Goal: Participate in discussion

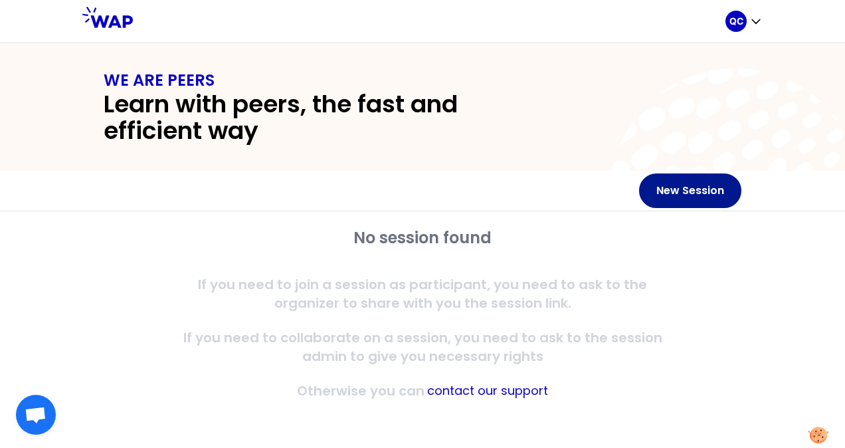
click at [729, 194] on button "New Session" at bounding box center [690, 190] width 102 height 35
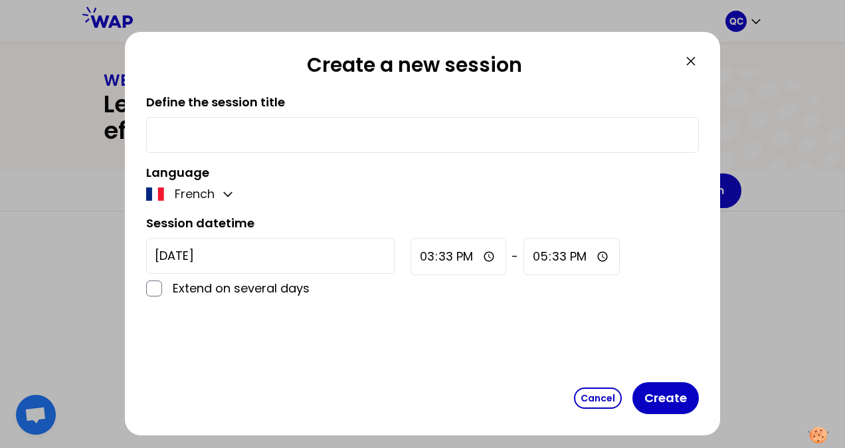
click at [685, 60] on icon at bounding box center [691, 61] width 16 height 16
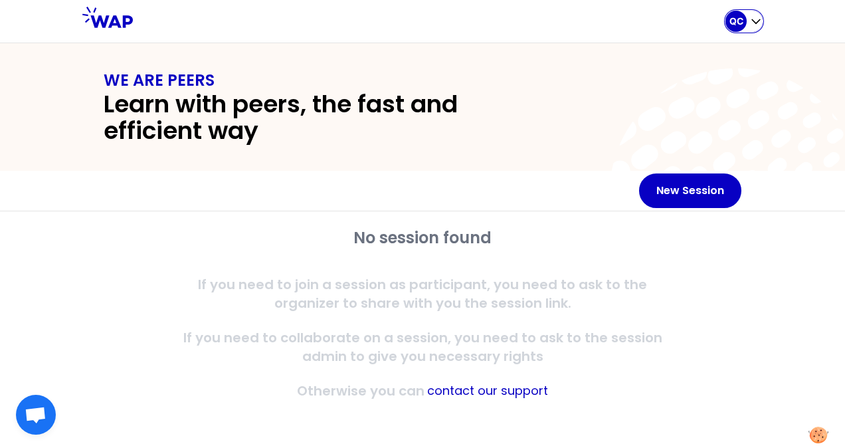
click at [745, 13] on div "QC" at bounding box center [743, 21] width 37 height 21
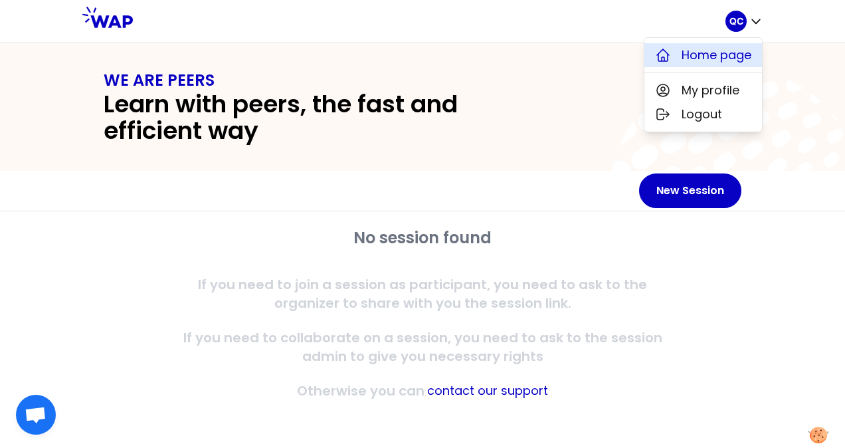
click at [689, 50] on span "Home page" at bounding box center [717, 55] width 70 height 19
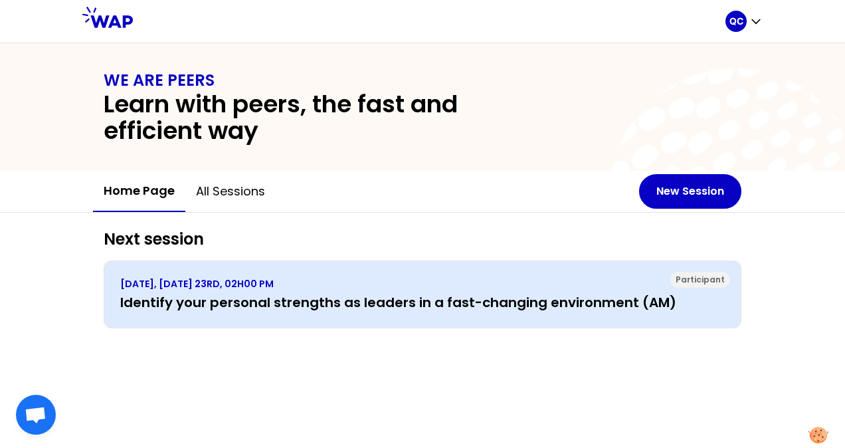
click at [692, 280] on div "Participant" at bounding box center [700, 280] width 60 height 16
click at [323, 294] on h3 "Identify your personal strengths as leaders in a fast-changing environment (AM)" at bounding box center [422, 302] width 604 height 19
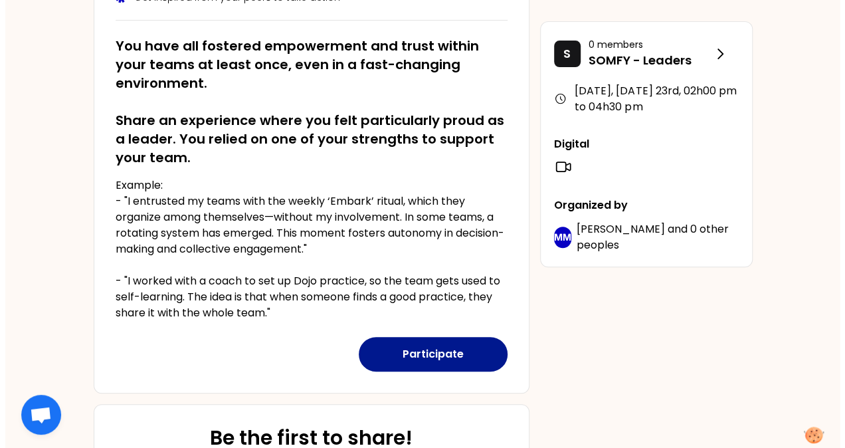
scroll to position [232, 0]
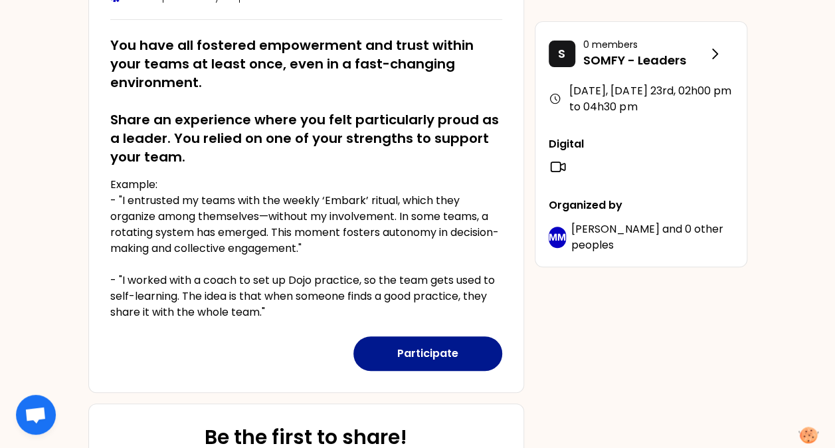
click at [449, 362] on button "Participate" at bounding box center [427, 353] width 149 height 35
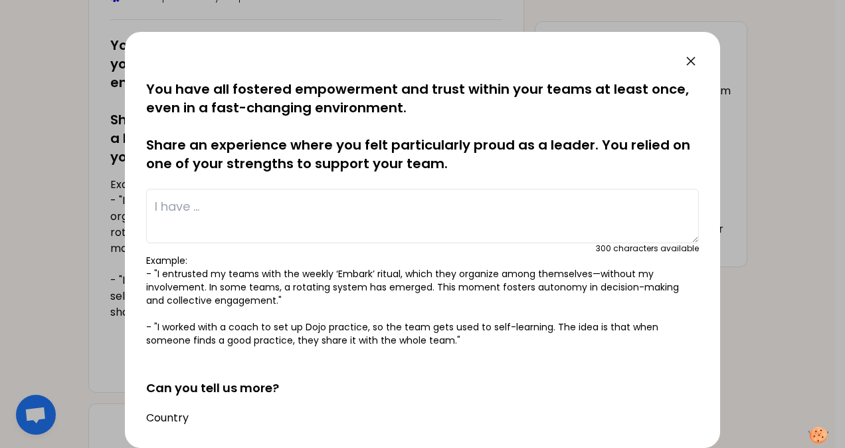
click at [310, 212] on textarea at bounding box center [422, 216] width 553 height 54
click at [376, 207] on textarea at bounding box center [422, 216] width 553 height 54
click at [302, 211] on textarea "Authentic Manager with showing empathy" at bounding box center [422, 216] width 553 height 54
click at [157, 207] on textarea "Authentic Manager with showing empathy" at bounding box center [422, 216] width 553 height 54
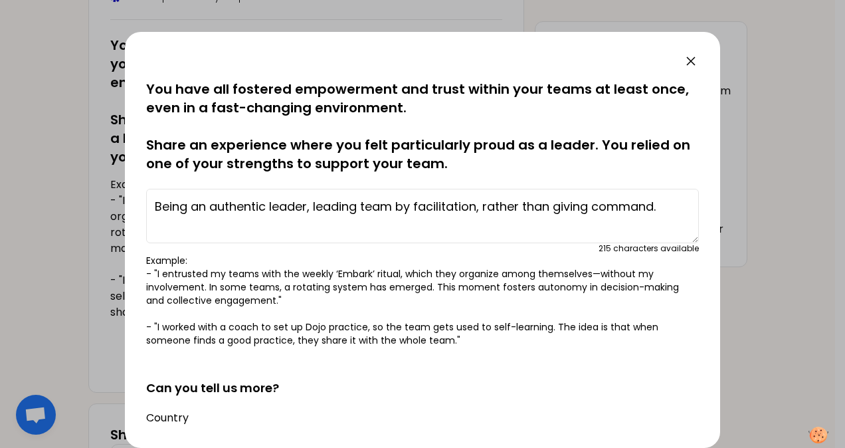
click at [336, 213] on textarea "Being an authentic leader, leading team by facilitation, rather than giving com…" at bounding box center [422, 216] width 553 height 54
click at [391, 205] on textarea "Being an authentic leader, leading team by facilitation, rather than giving com…" at bounding box center [422, 216] width 553 height 54
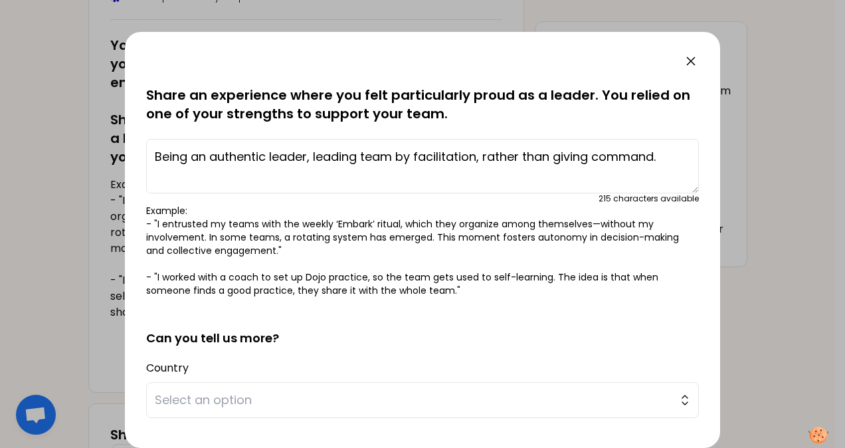
scroll to position [66, 0]
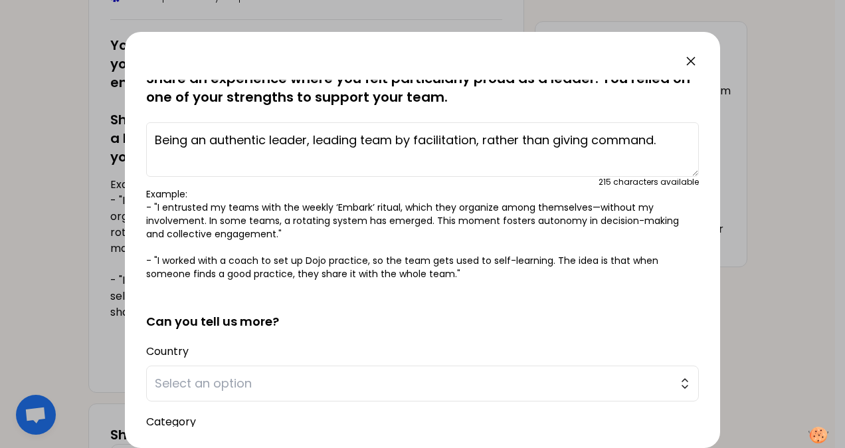
drag, startPoint x: 155, startPoint y: 138, endPoint x: 162, endPoint y: 139, distance: 6.8
click at [155, 138] on textarea "Being an authentic leader, leading team by facilitation, rather than giving com…" at bounding box center [422, 149] width 553 height 54
type textarea "I changed myself to be an authentic leader, leading team by facilitation, rathe…"
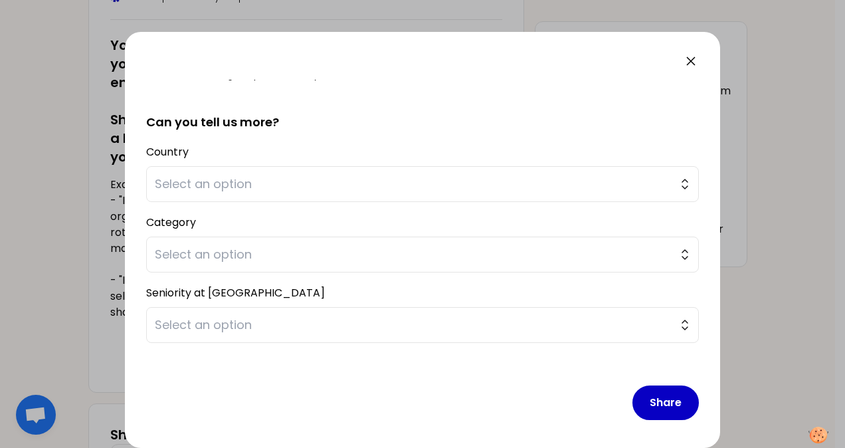
scroll to position [268, 0]
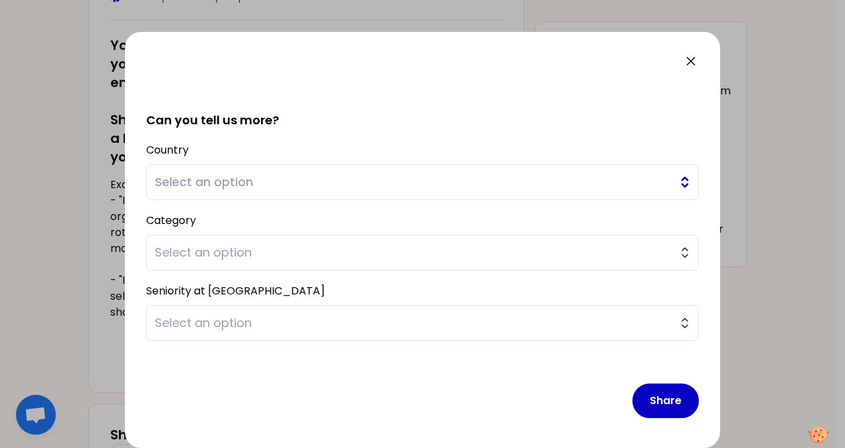
click at [671, 186] on button "Select an option" at bounding box center [422, 182] width 553 height 36
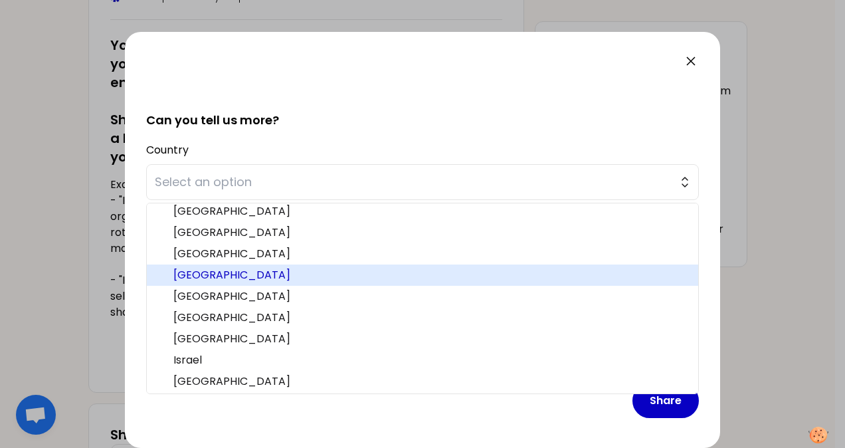
scroll to position [133, 0]
click at [431, 272] on span "Hong Kong" at bounding box center [430, 275] width 514 height 16
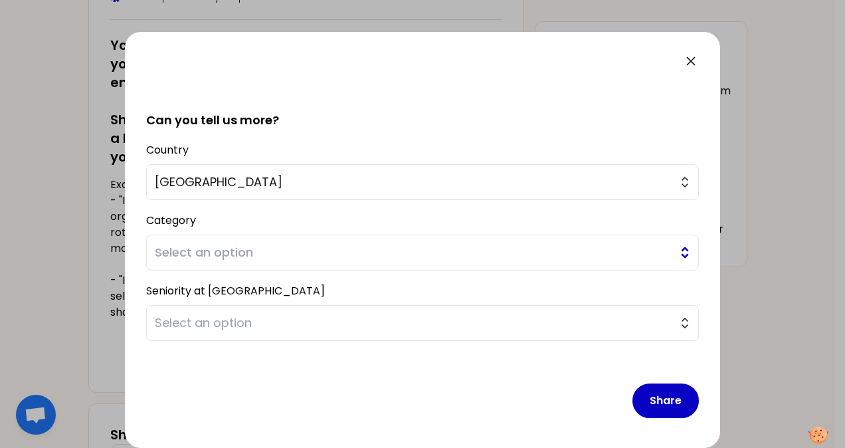
click at [401, 253] on span "Select an option" at bounding box center [413, 252] width 517 height 19
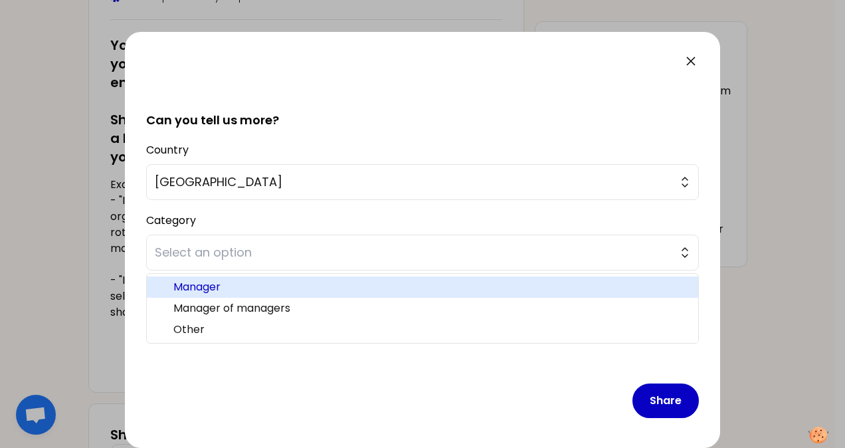
click at [395, 283] on span "Manager" at bounding box center [430, 287] width 514 height 16
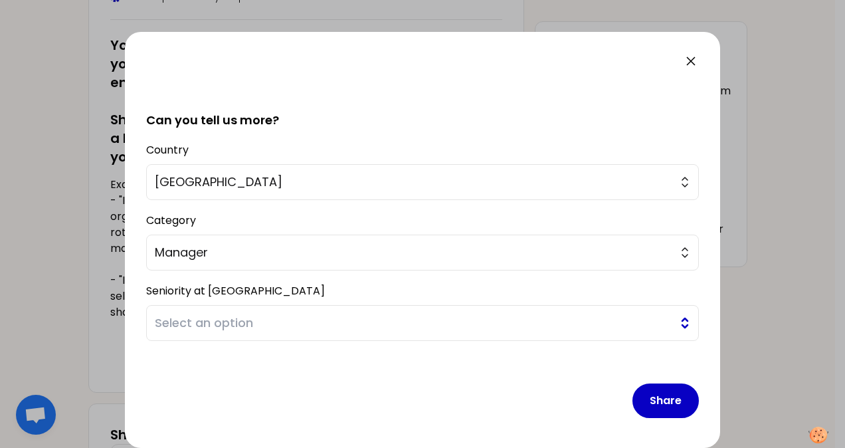
click at [558, 324] on span "Select an option" at bounding box center [413, 323] width 517 height 19
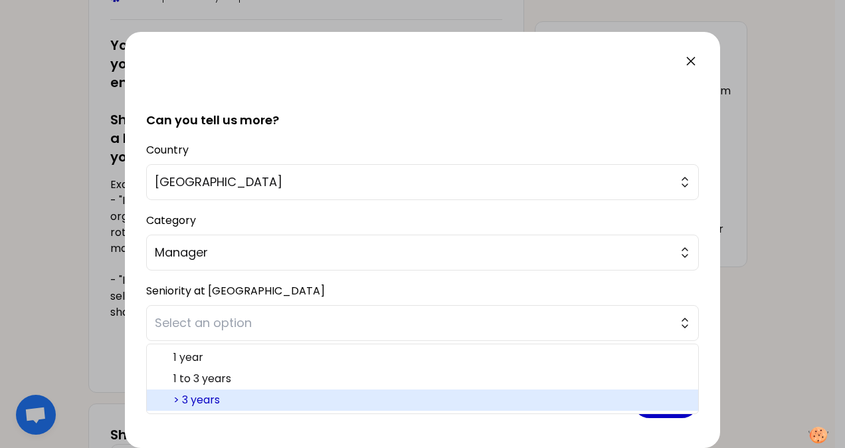
click at [311, 397] on span "> 3 years" at bounding box center [430, 400] width 514 height 16
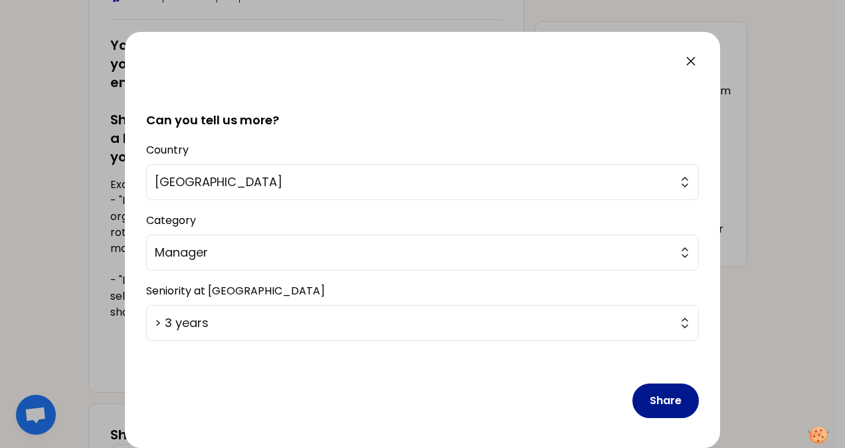
click at [644, 400] on button "Share" at bounding box center [665, 400] width 66 height 35
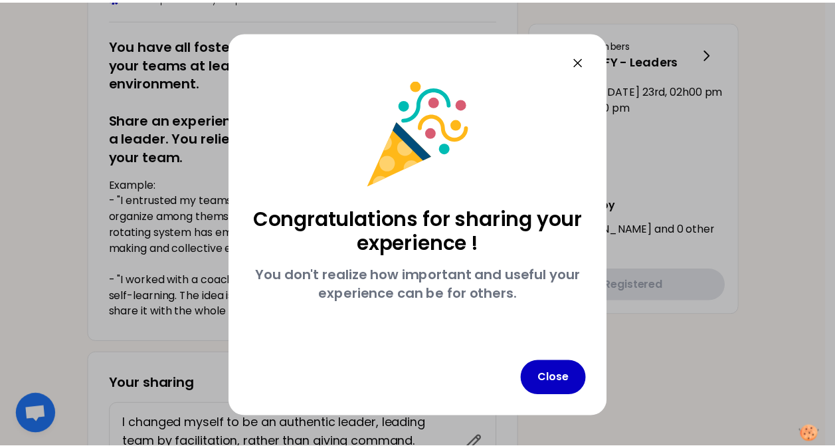
scroll to position [0, 0]
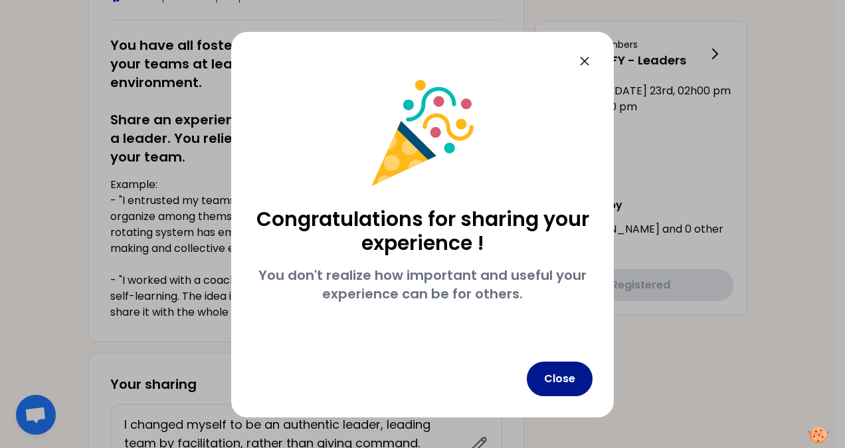
click at [575, 387] on button "Close" at bounding box center [560, 378] width 66 height 35
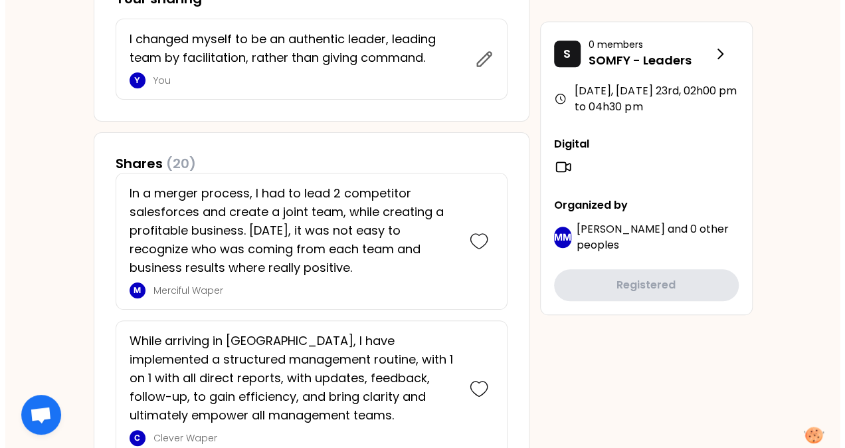
scroll to position [598, 0]
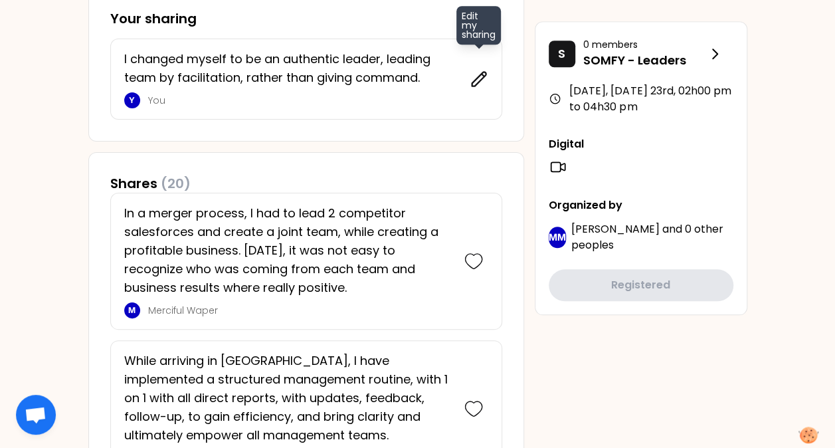
click at [477, 80] on icon at bounding box center [479, 79] width 19 height 19
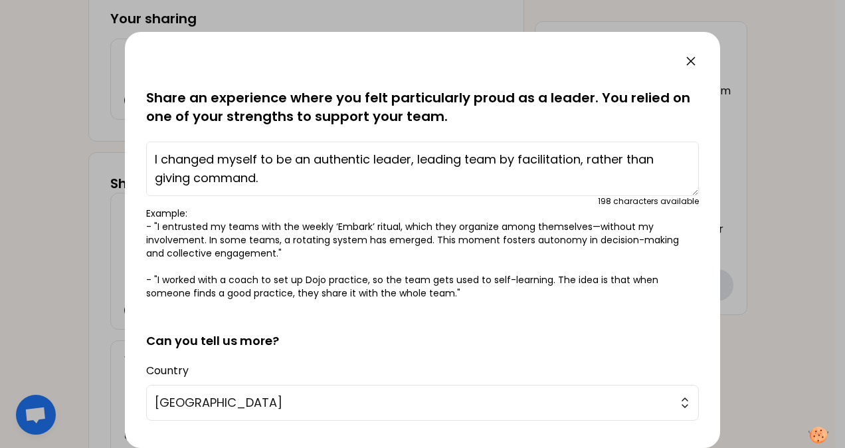
scroll to position [66, 0]
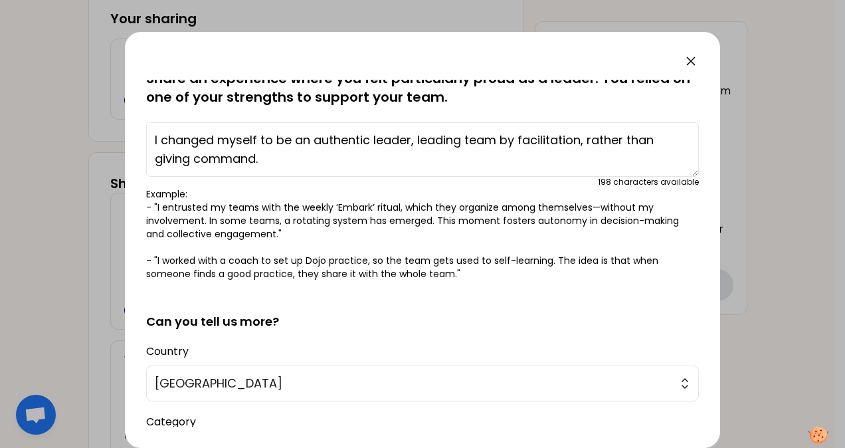
click at [327, 160] on textarea "I changed myself to be an authentic leader, leading team by facilitation, rathe…" at bounding box center [422, 149] width 553 height 54
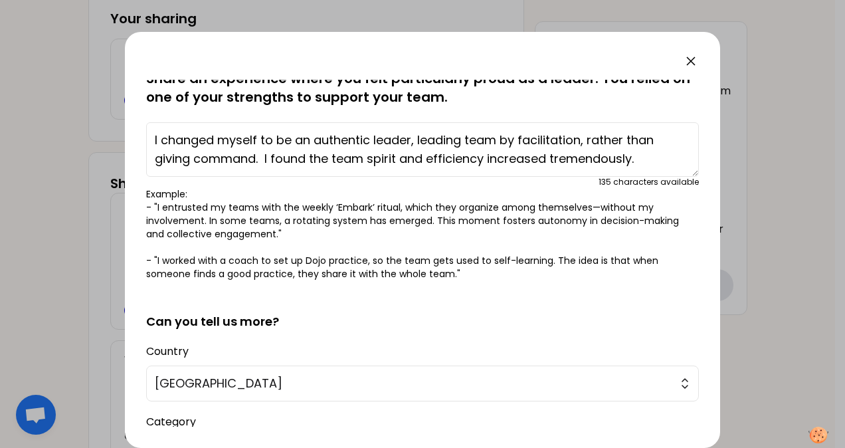
type textarea "I changed myself to be an authentic leader, leading team by facilitation, rathe…"
click at [357, 280] on form "saved You have all fostered empowerment and trust within your teams at least on…" at bounding box center [422, 321] width 553 height 616
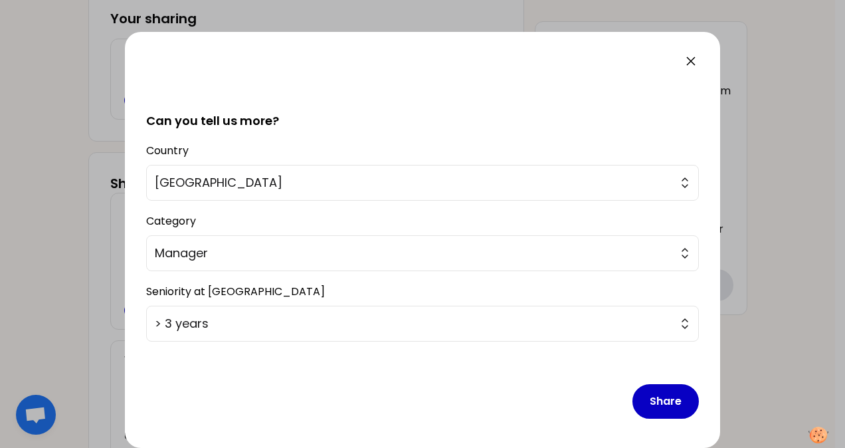
scroll to position [268, 0]
click at [662, 403] on button "Share" at bounding box center [665, 400] width 66 height 35
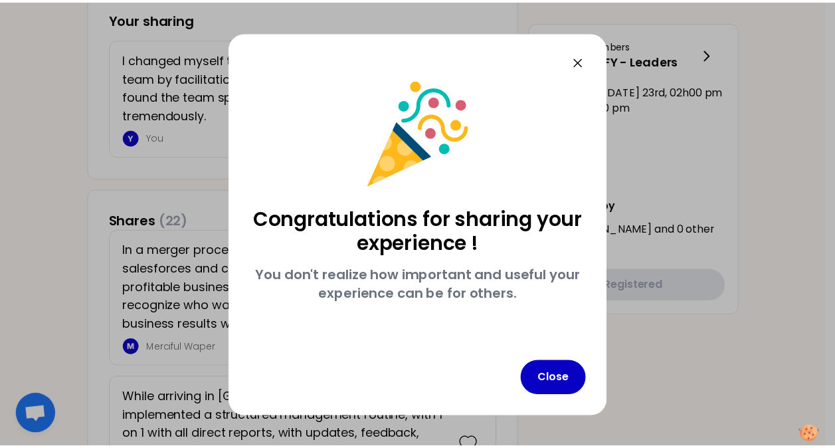
scroll to position [0, 0]
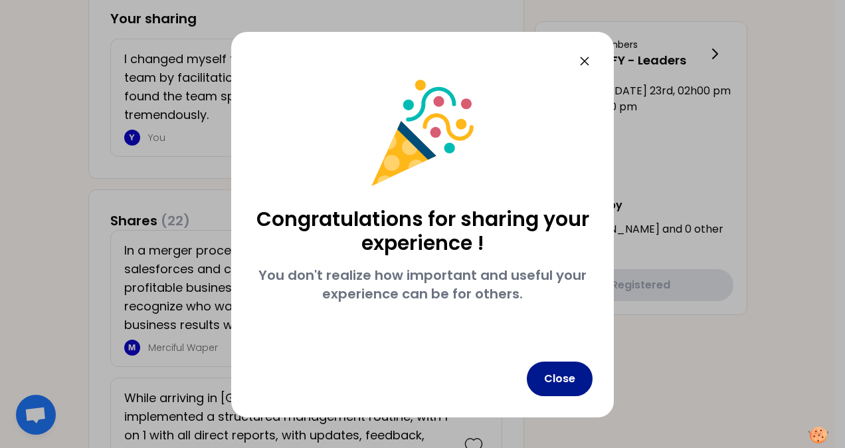
click at [561, 385] on button "Close" at bounding box center [560, 378] width 66 height 35
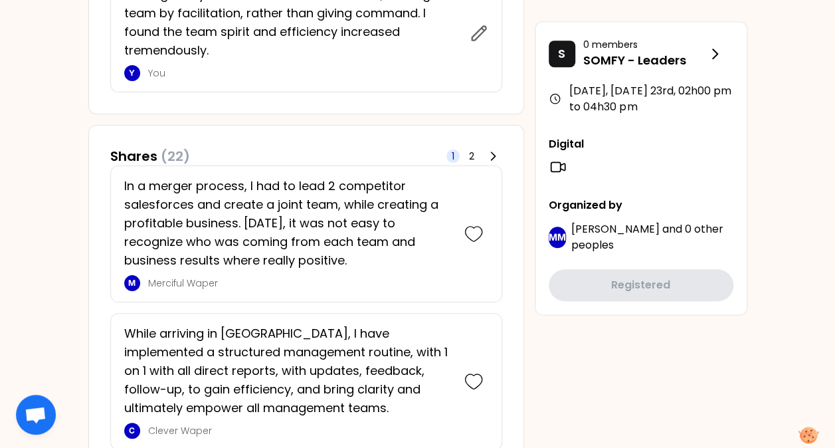
scroll to position [598, 0]
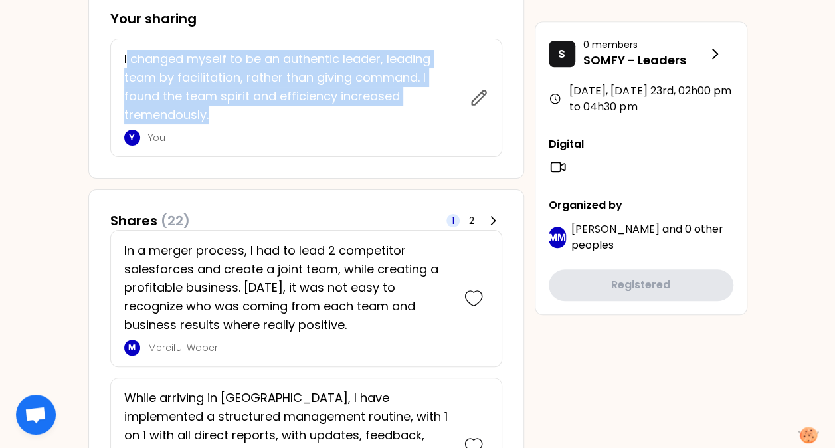
drag, startPoint x: 126, startPoint y: 57, endPoint x: 213, endPoint y: 114, distance: 103.5
click at [213, 114] on p "I changed myself to be an authentic leader, leading team by facilitation, rathe…" at bounding box center [292, 87] width 337 height 74
drag, startPoint x: 213, startPoint y: 114, endPoint x: 161, endPoint y: 76, distance: 64.6
click at [161, 76] on p "I changed myself to be an authentic leader, leading team by facilitation, rathe…" at bounding box center [292, 87] width 337 height 74
drag, startPoint x: 122, startPoint y: 58, endPoint x: 211, endPoint y: 121, distance: 108.7
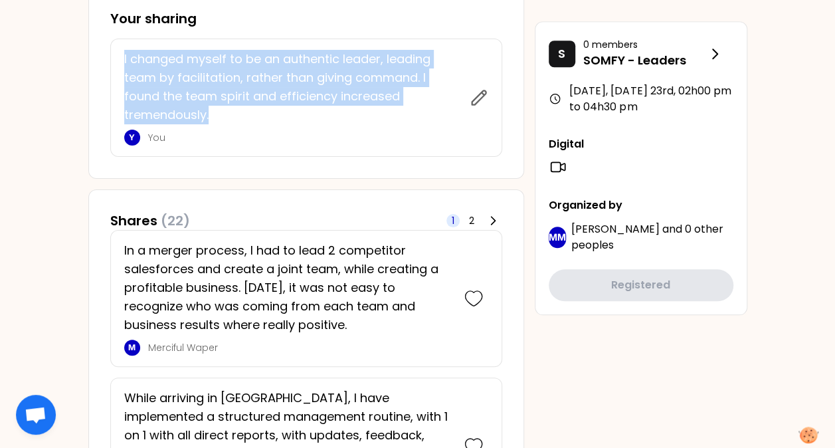
click at [211, 121] on div "I changed myself to be an authentic leader, leading team by facilitation, rathe…" at bounding box center [306, 98] width 392 height 118
copy p "I changed myself to be an authentic leader, leading team by facilitation, rathe…"
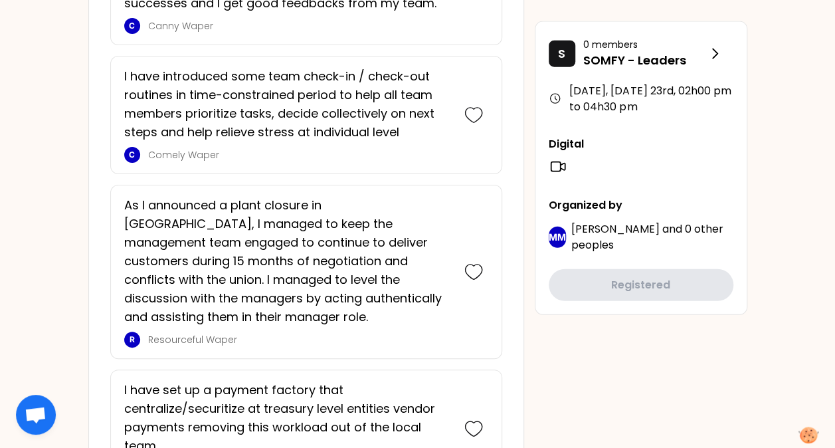
scroll to position [1594, 0]
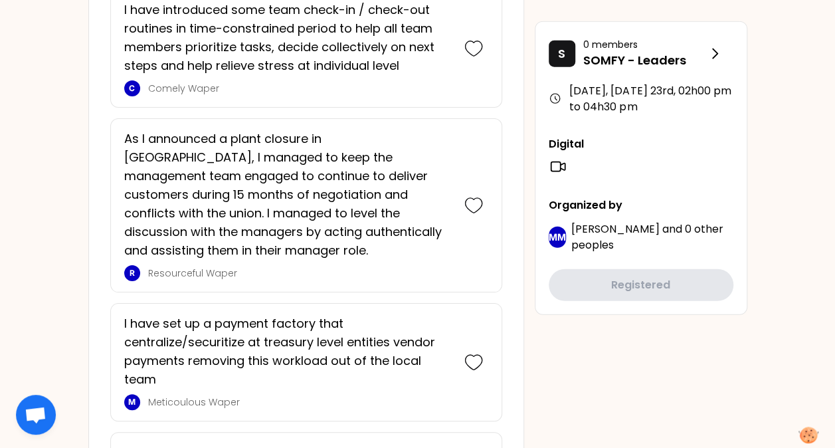
click at [803, 106] on div "QC September 2025, Tuesday 23rd to 02h00 pm Identify your personal strengths as…" at bounding box center [417, 233] width 835 height 3655
click at [792, 343] on div "QC September 2025, Tuesday 23rd to 02h00 pm Identify your personal strengths as…" at bounding box center [417, 233] width 835 height 3655
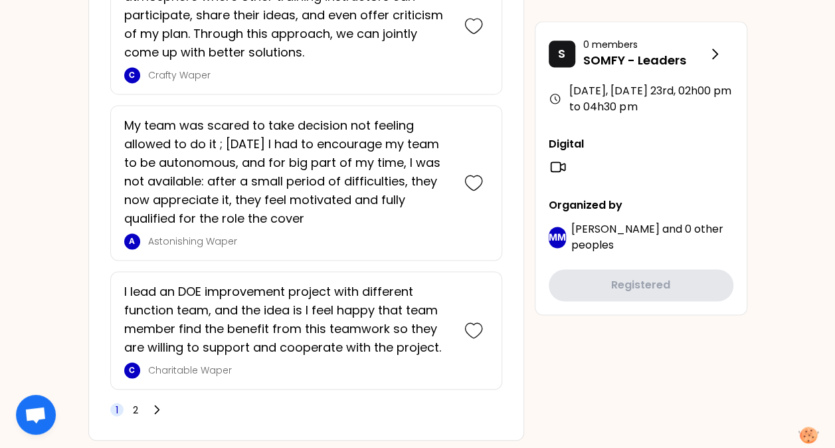
scroll to position [3382, 0]
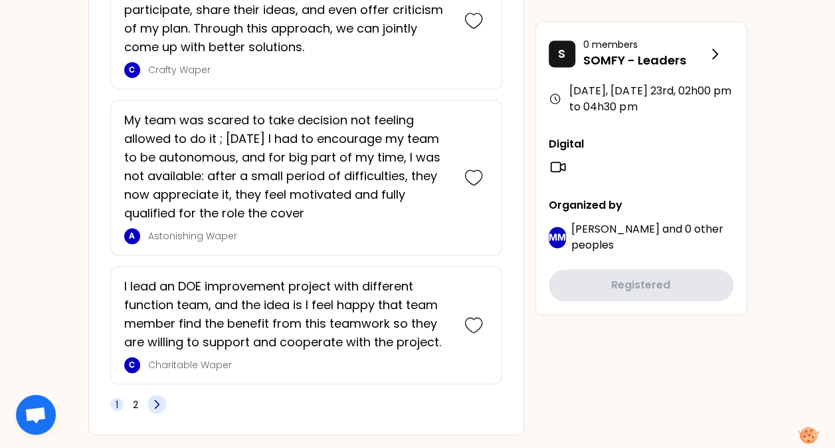
click at [155, 397] on icon at bounding box center [156, 403] width 13 height 13
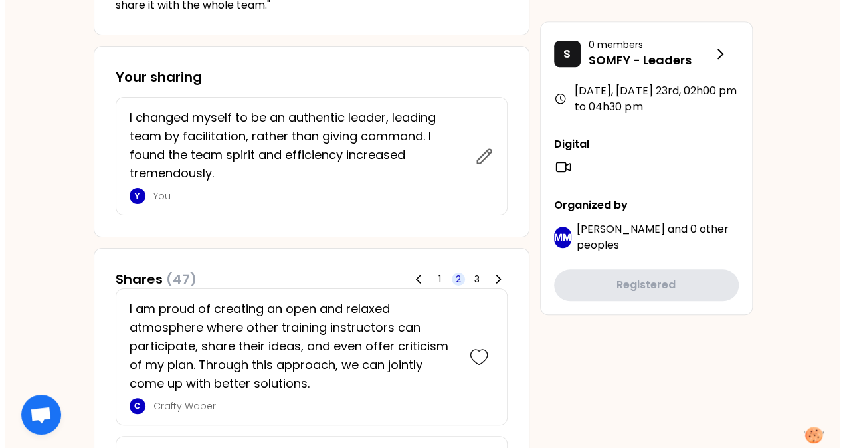
scroll to position [473, 0]
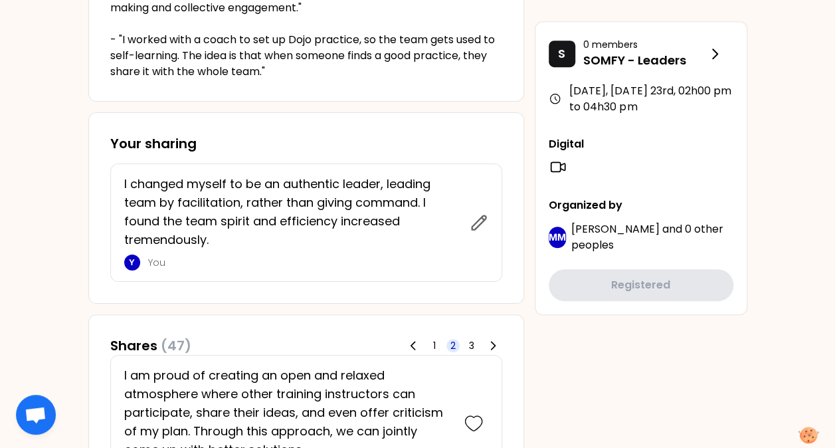
click at [221, 223] on p "I changed myself to be an authentic leader, leading team by facilitation, rathe…" at bounding box center [292, 212] width 337 height 74
click at [480, 219] on icon at bounding box center [479, 222] width 19 height 19
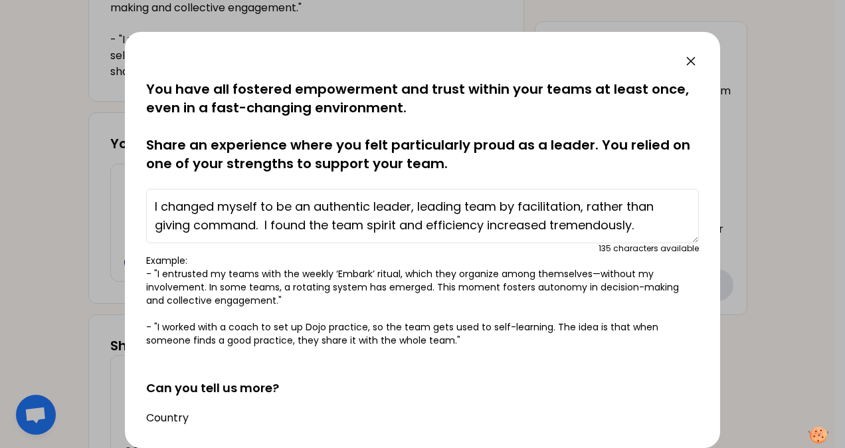
click at [401, 227] on textarea "I changed myself to be an authentic leader, leading team by facilitation, rathe…" at bounding box center [422, 216] width 553 height 54
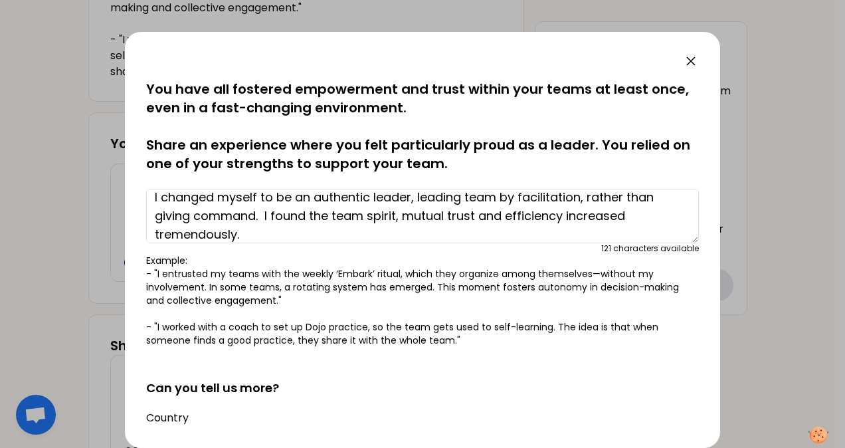
click at [308, 228] on textarea "I changed myself to be an authentic leader, leading team by facilitation, rathe…" at bounding box center [422, 216] width 553 height 54
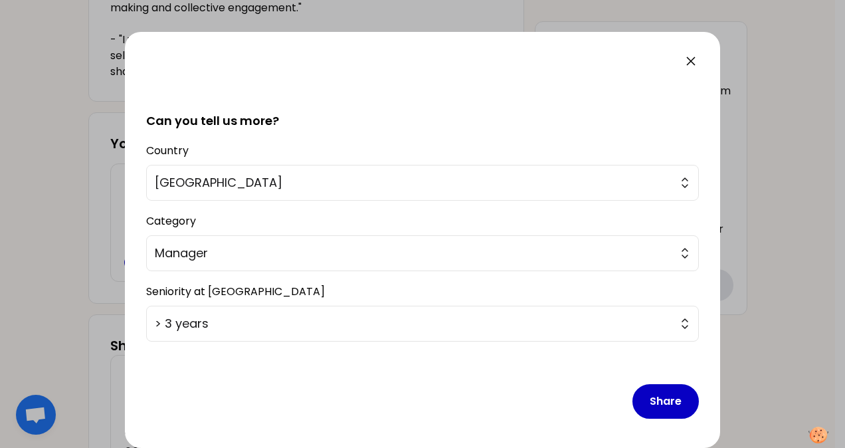
scroll to position [268, 0]
type textarea "I changed myself to be an authentic leader, leading team by facilitation, rathe…"
click at [662, 404] on button "Share" at bounding box center [665, 400] width 66 height 35
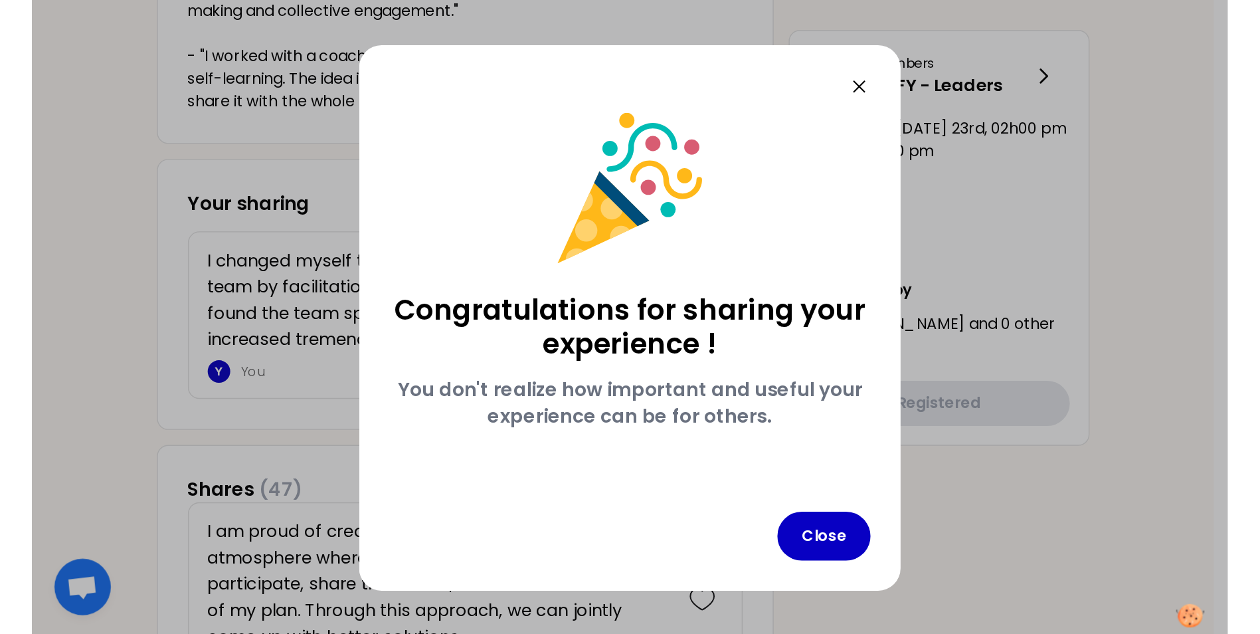
scroll to position [0, 0]
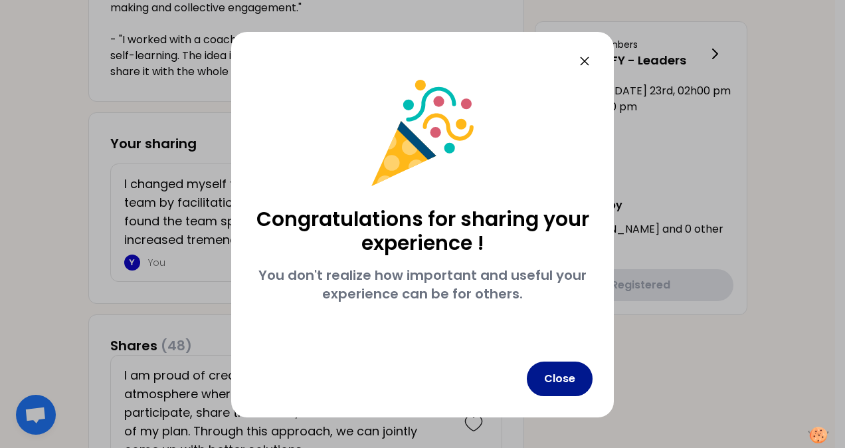
click at [565, 377] on button "Close" at bounding box center [560, 378] width 66 height 35
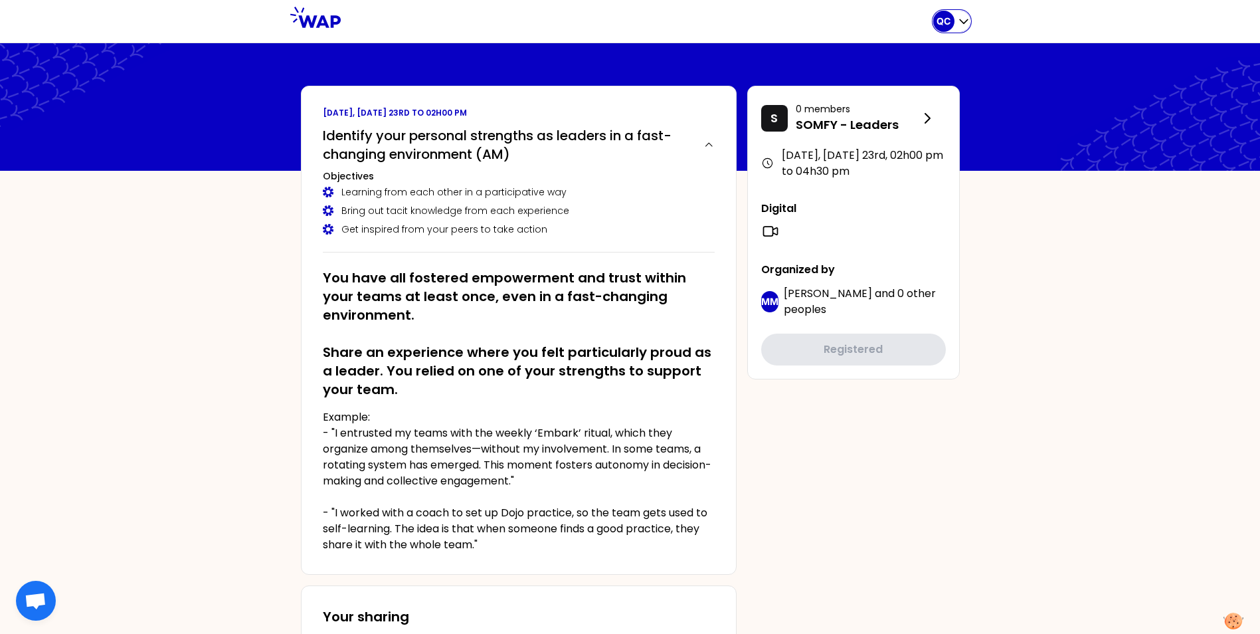
click at [968, 28] on div "QC" at bounding box center [951, 21] width 37 height 21
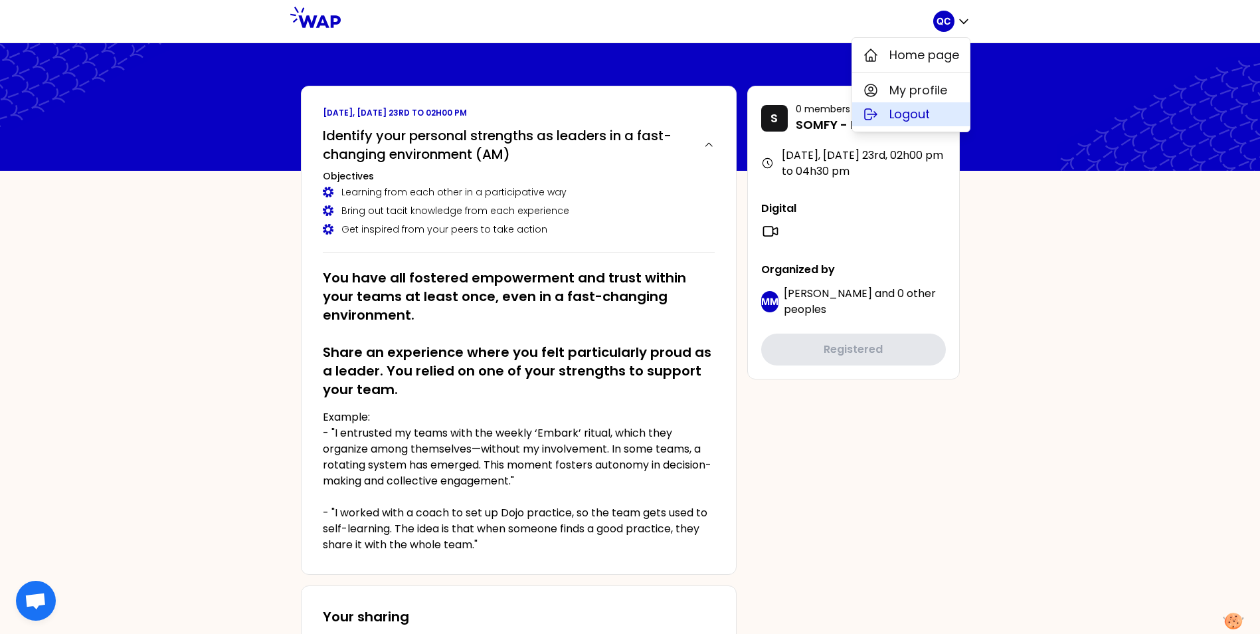
click at [938, 115] on button "Logout" at bounding box center [911, 114] width 118 height 24
